Goal: Check status: Check status

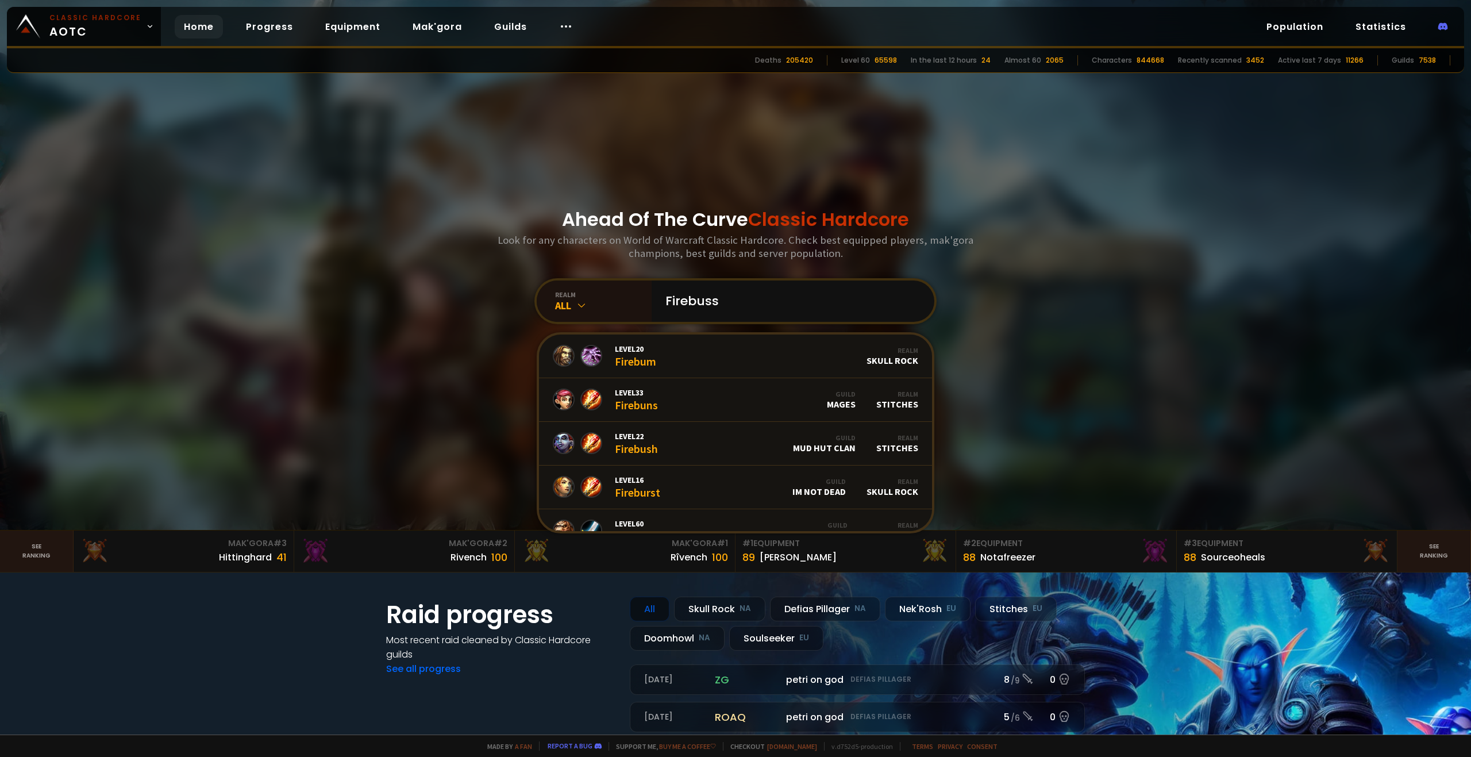
type input "Firebussy"
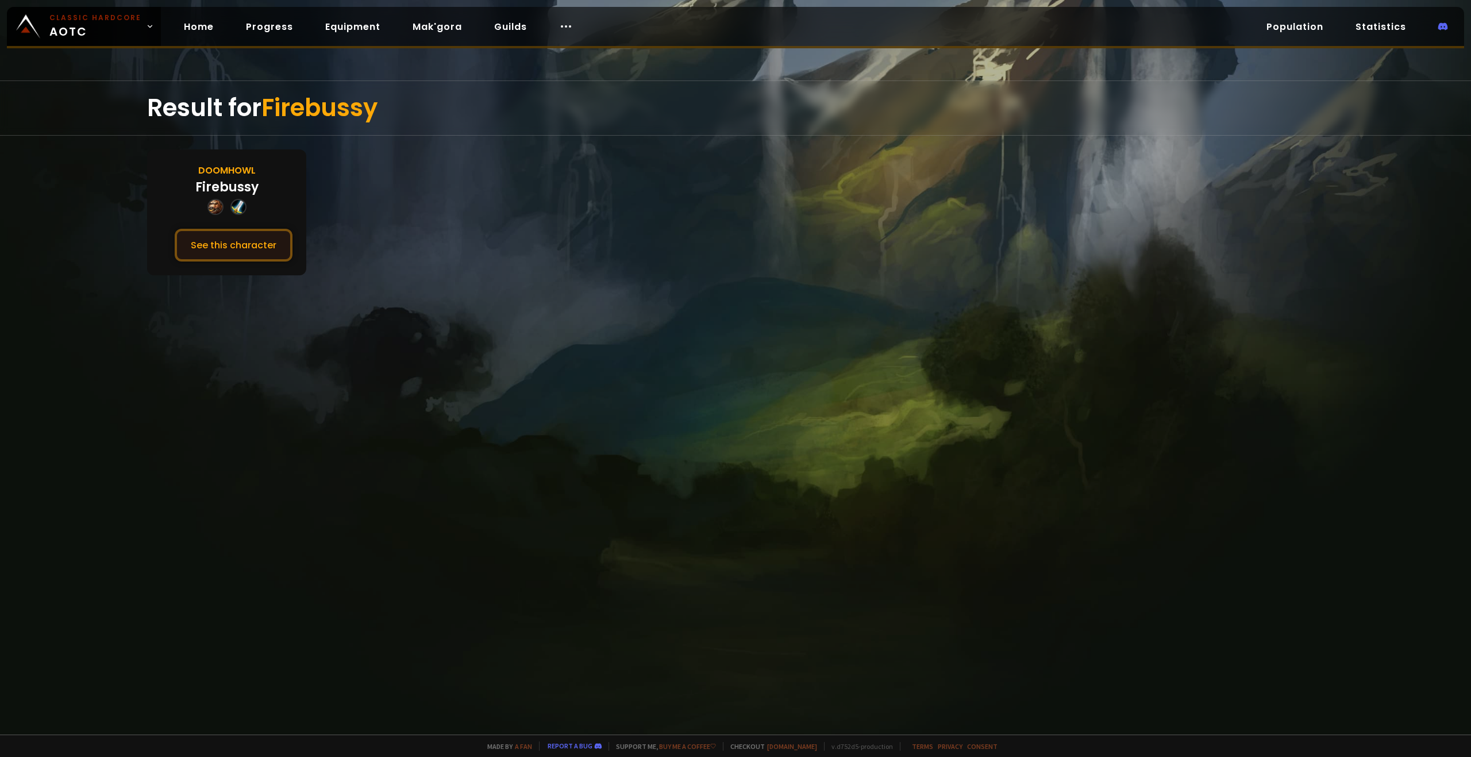
click at [255, 233] on button "See this character" at bounding box center [234, 245] width 118 height 33
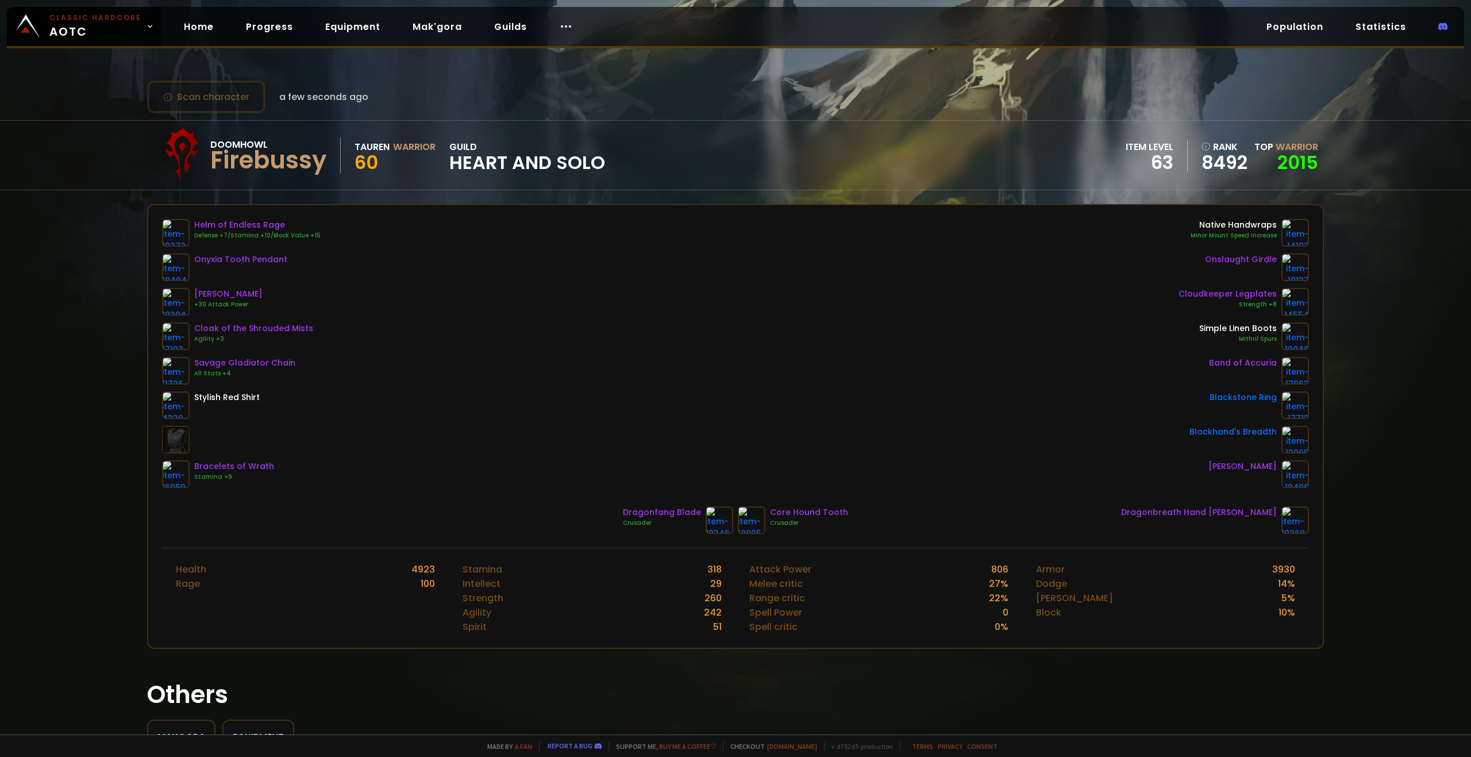
drag, startPoint x: 300, startPoint y: 341, endPoint x: 511, endPoint y: 380, distance: 213.8
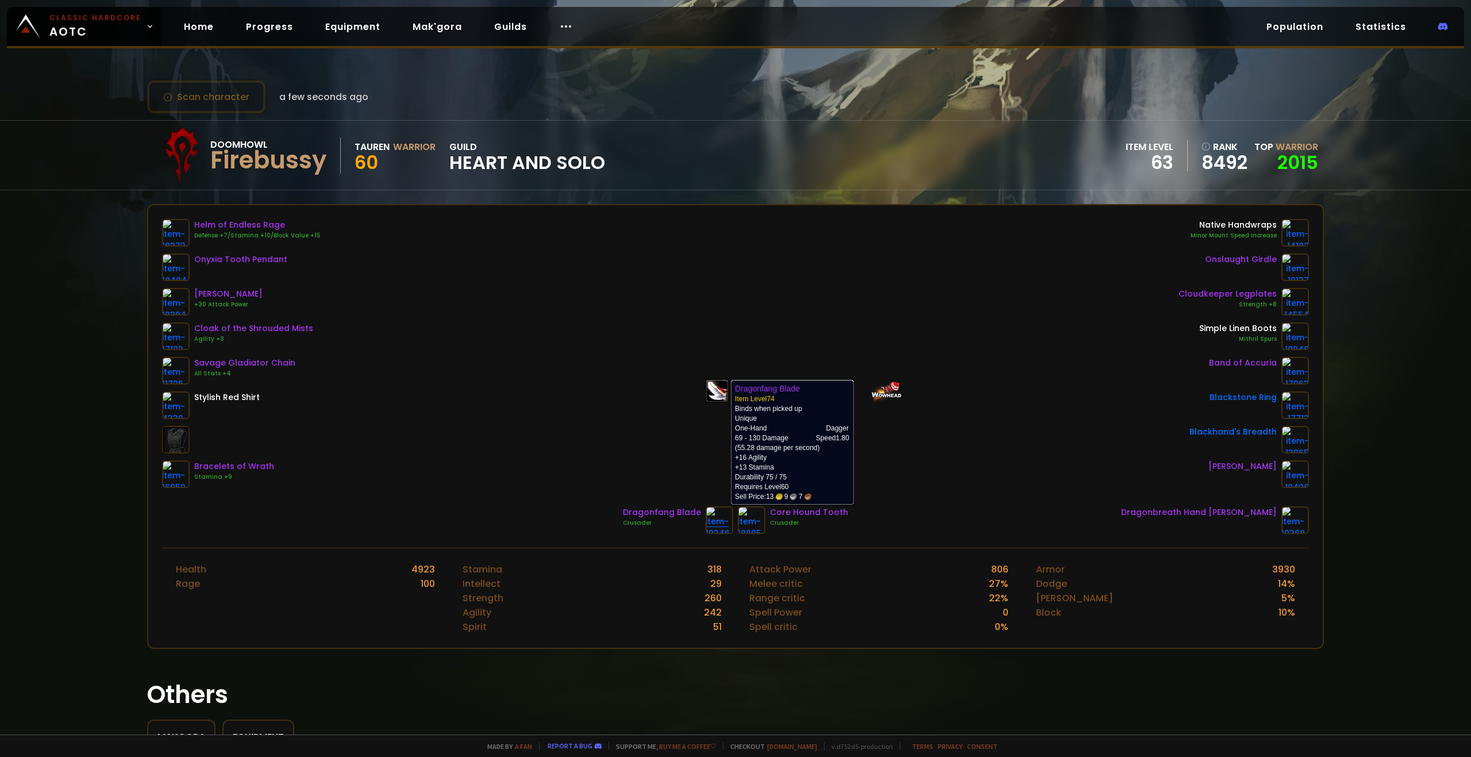
drag, startPoint x: 862, startPoint y: 203, endPoint x: 712, endPoint y: 522, distance: 352.6
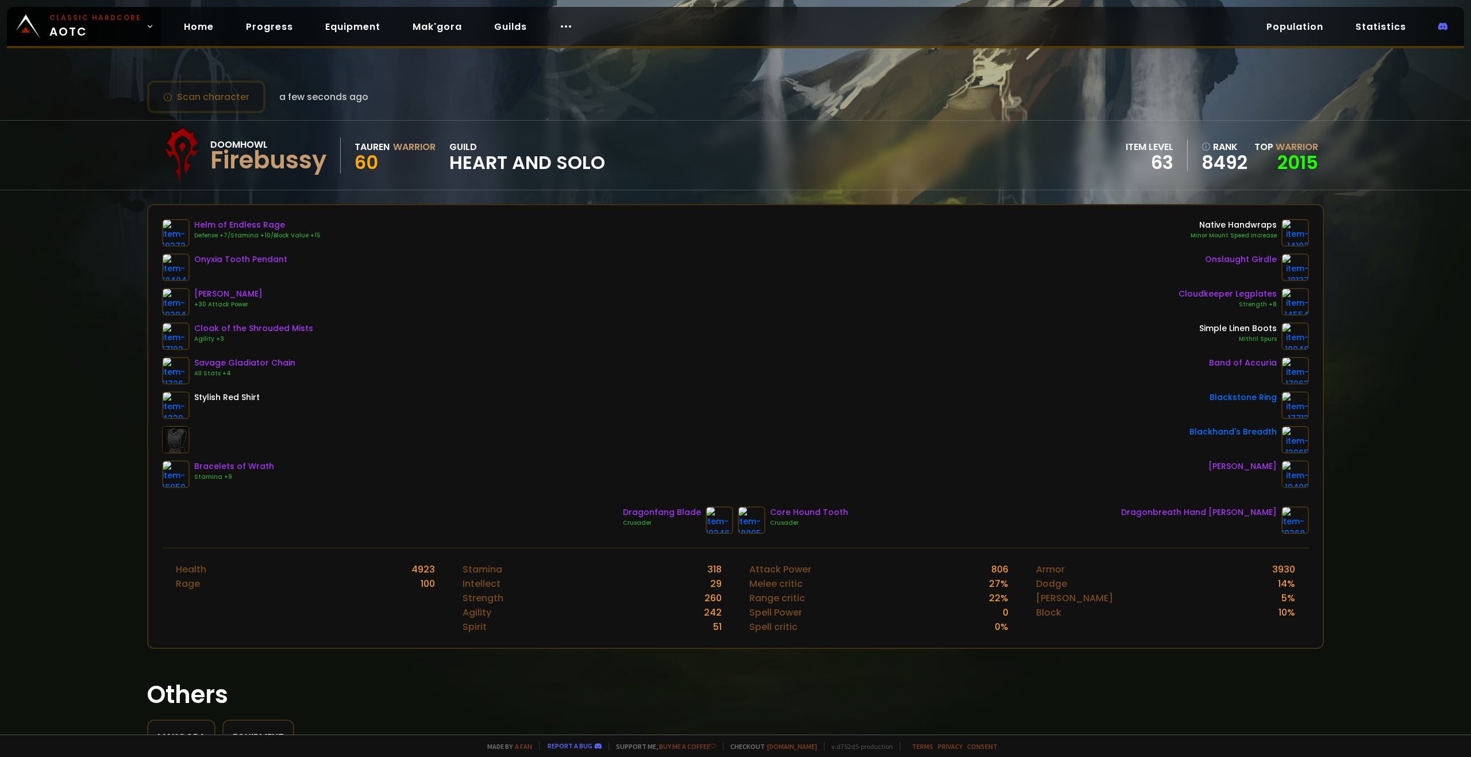
click at [630, 90] on div "Scan character a few seconds ago" at bounding box center [735, 96] width 1177 height 33
